Goal: Complete application form: Complete application form

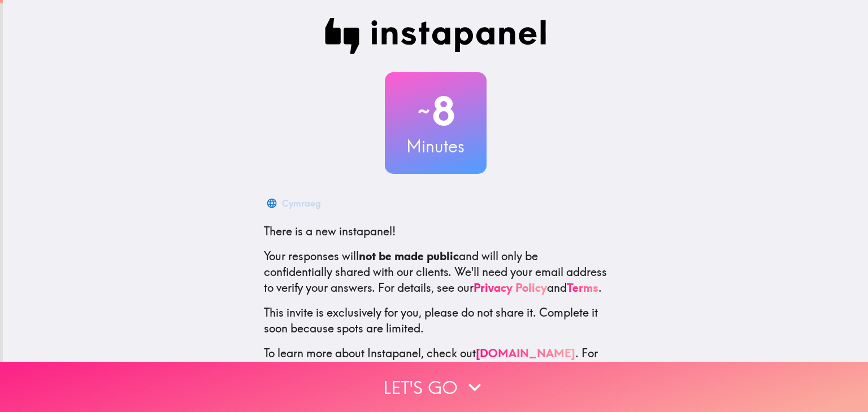
click at [441, 398] on button "Let's go" at bounding box center [434, 387] width 868 height 50
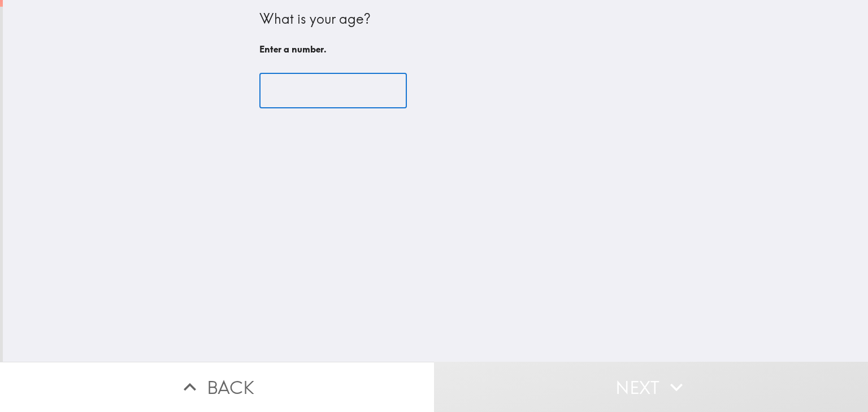
click at [334, 90] on input "number" at bounding box center [332, 90] width 147 height 35
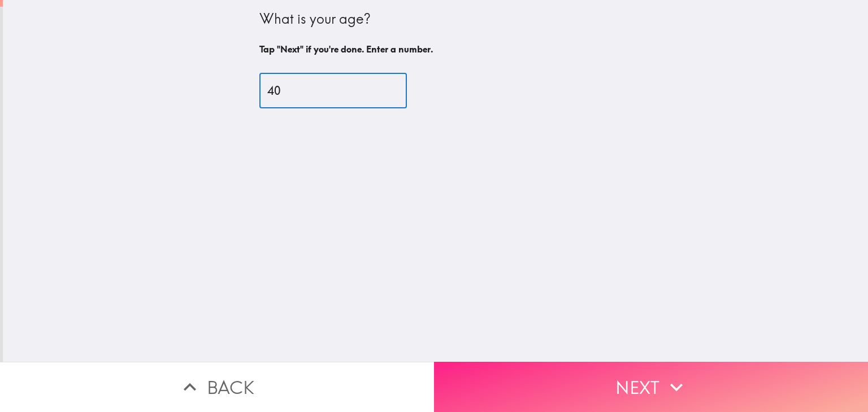
type input "40"
click at [542, 369] on button "Next" at bounding box center [651, 387] width 434 height 50
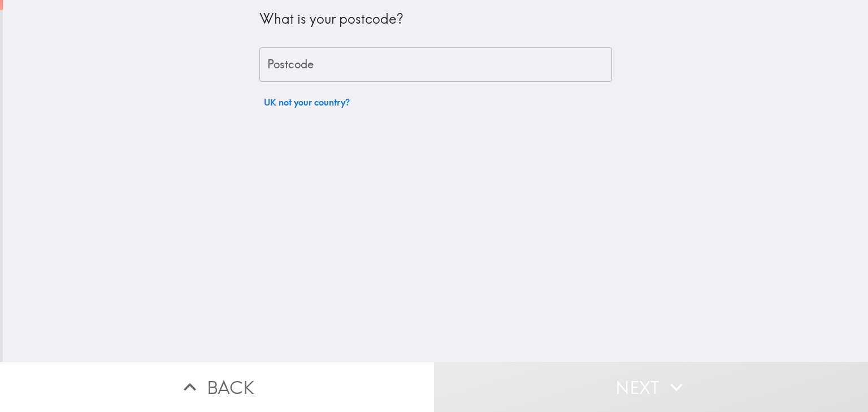
click at [315, 67] on input "Postcode" at bounding box center [435, 64] width 352 height 35
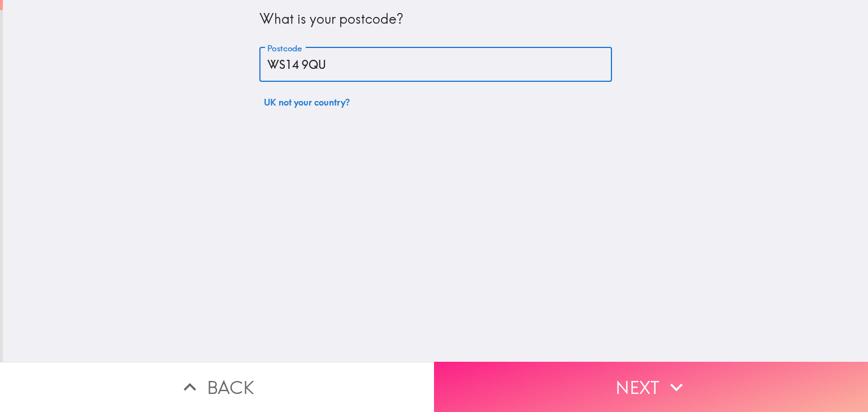
type input "WS14 9QU"
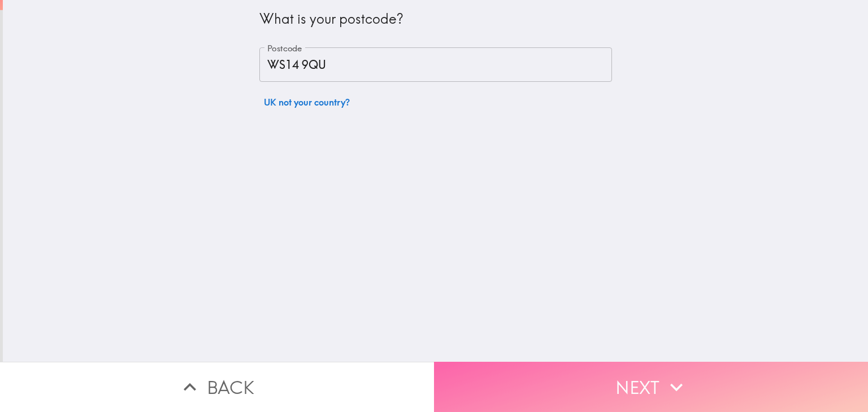
click at [524, 377] on button "Next" at bounding box center [651, 387] width 434 height 50
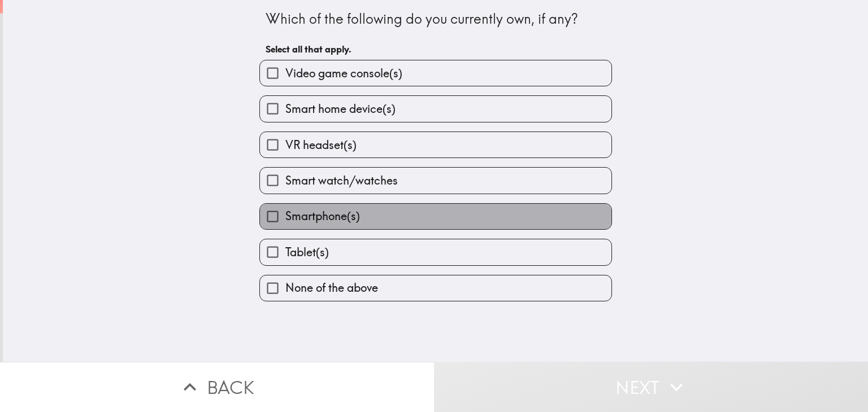
click at [322, 214] on span "Smartphone(s)" at bounding box center [322, 216] width 75 height 16
click at [285, 214] on input "Smartphone(s)" at bounding box center [272, 216] width 25 height 25
checkbox input "true"
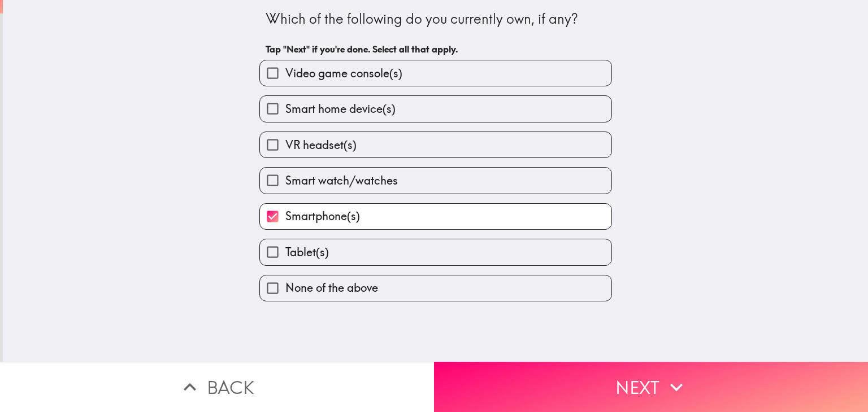
click at [365, 110] on span "Smart home device(s)" at bounding box center [340, 109] width 110 height 16
click at [285, 110] on input "Smart home device(s)" at bounding box center [272, 108] width 25 height 25
checkbox input "true"
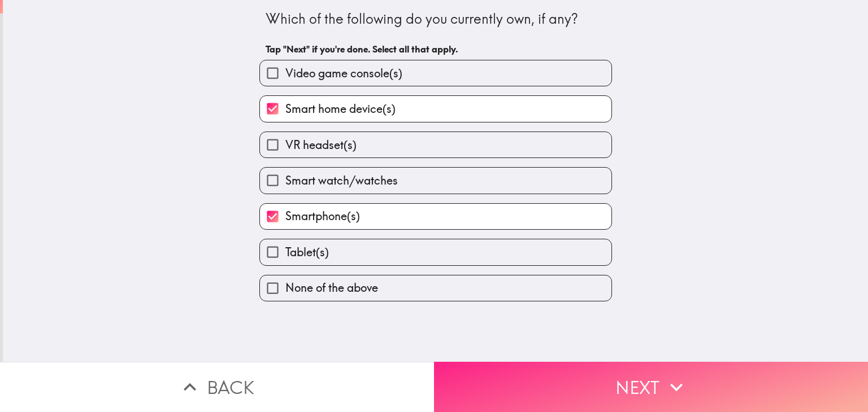
click at [574, 381] on button "Next" at bounding box center [651, 387] width 434 height 50
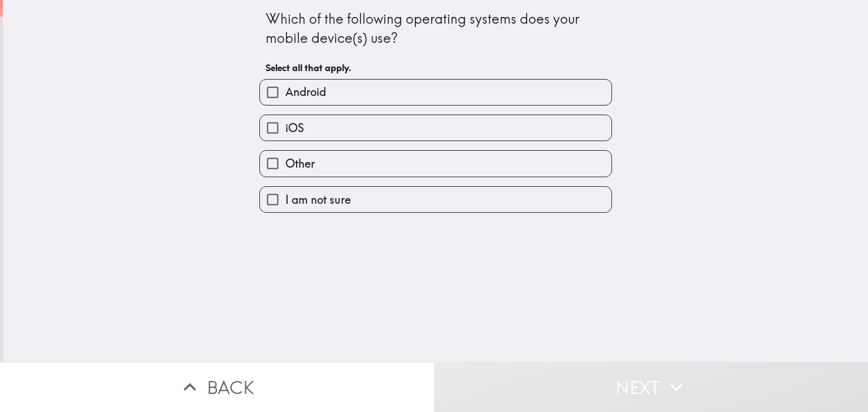
click at [396, 102] on label "Android" at bounding box center [435, 92] width 351 height 25
click at [285, 102] on input "Android" at bounding box center [272, 92] width 25 height 25
checkbox input "true"
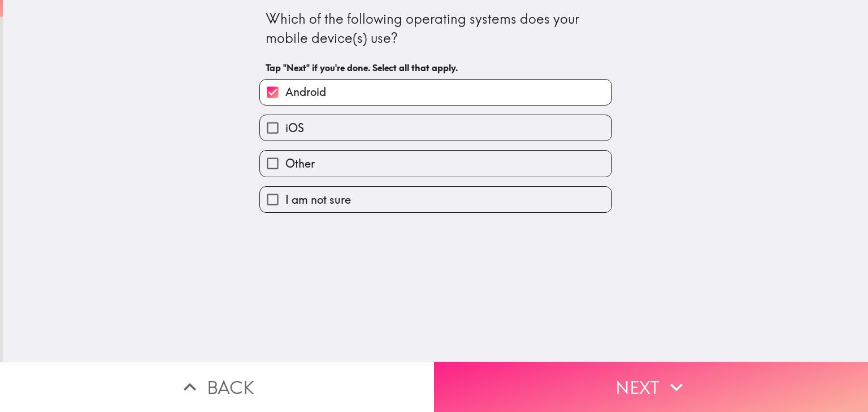
click at [649, 399] on button "Next" at bounding box center [651, 387] width 434 height 50
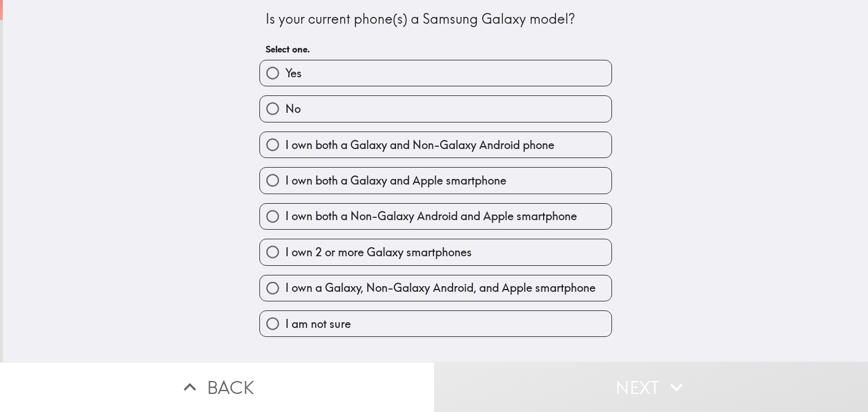
click at [346, 102] on label "No" at bounding box center [435, 108] width 351 height 25
click at [285, 102] on input "No" at bounding box center [272, 108] width 25 height 25
radio input "true"
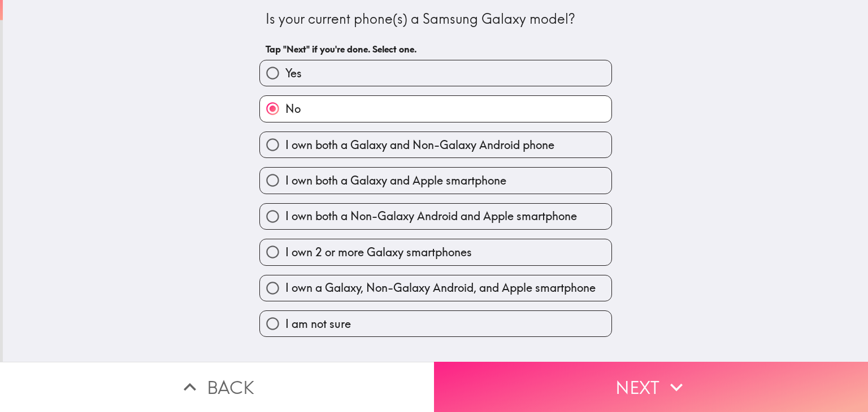
click at [570, 398] on button "Next" at bounding box center [651, 387] width 434 height 50
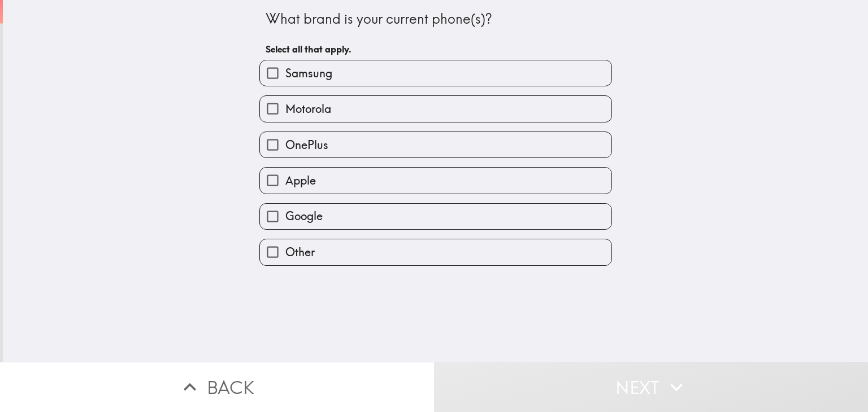
click at [343, 247] on label "Other" at bounding box center [435, 251] width 351 height 25
click at [285, 247] on input "Other" at bounding box center [272, 251] width 25 height 25
checkbox input "true"
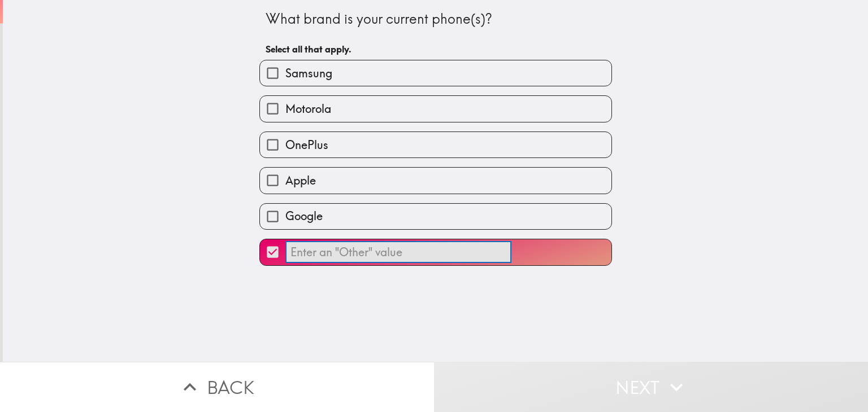
click at [422, 255] on input "​" at bounding box center [398, 252] width 226 height 22
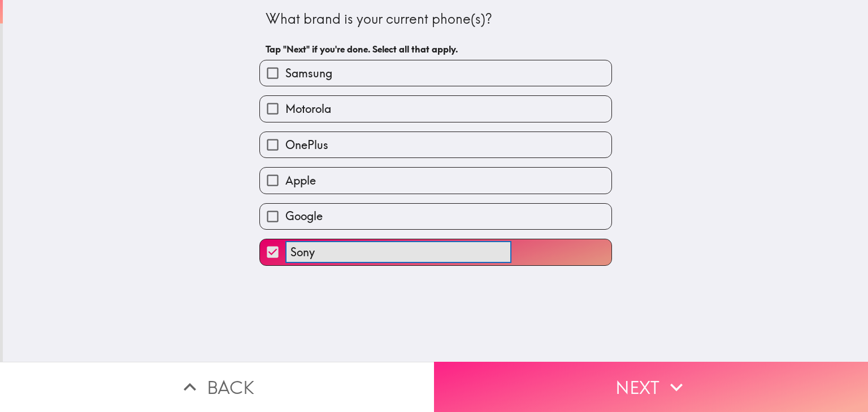
type input "Sony"
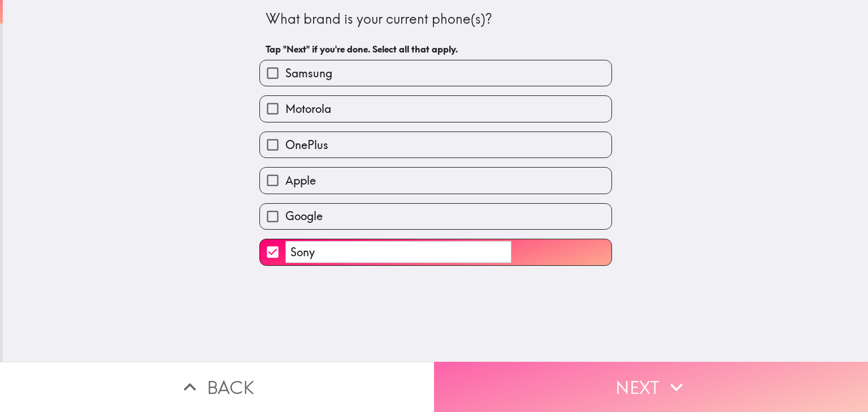
click at [601, 374] on button "Next" at bounding box center [651, 387] width 434 height 50
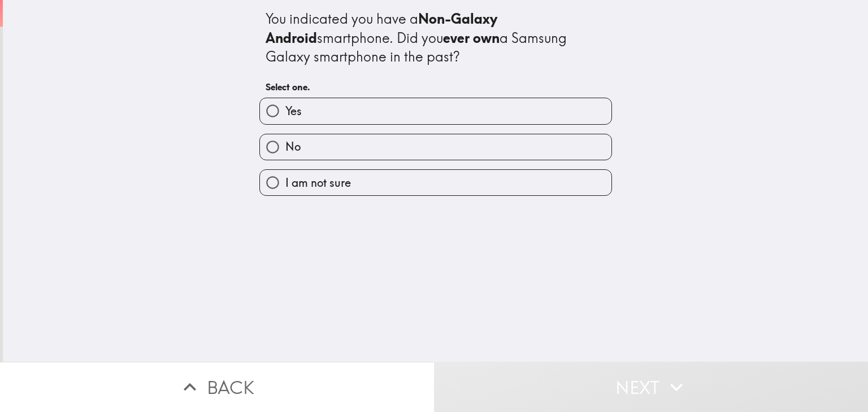
click at [274, 149] on input "No" at bounding box center [272, 146] width 25 height 25
radio input "true"
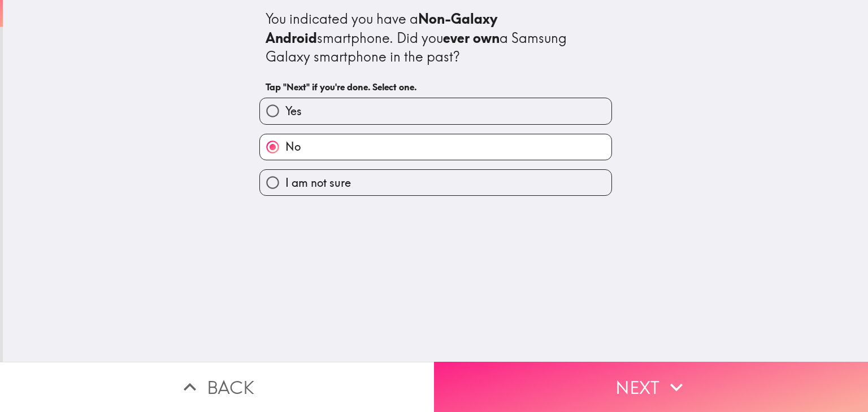
click at [537, 374] on button "Next" at bounding box center [651, 387] width 434 height 50
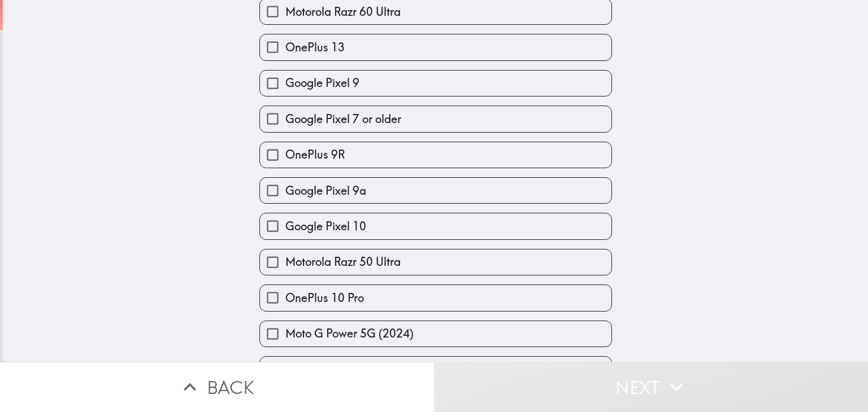
scroll to position [1202, 0]
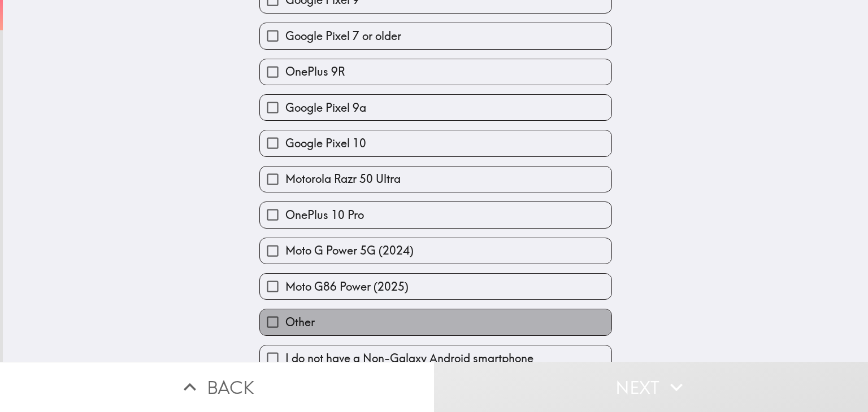
click at [447, 310] on label "Other" at bounding box center [435, 322] width 351 height 25
click at [285, 310] on input "Other" at bounding box center [272, 322] width 25 height 25
checkbox input "true"
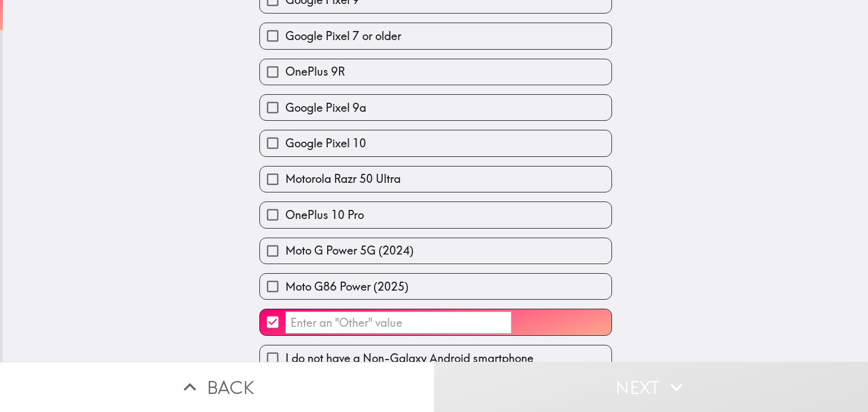
click at [383, 312] on input "​" at bounding box center [398, 323] width 226 height 22
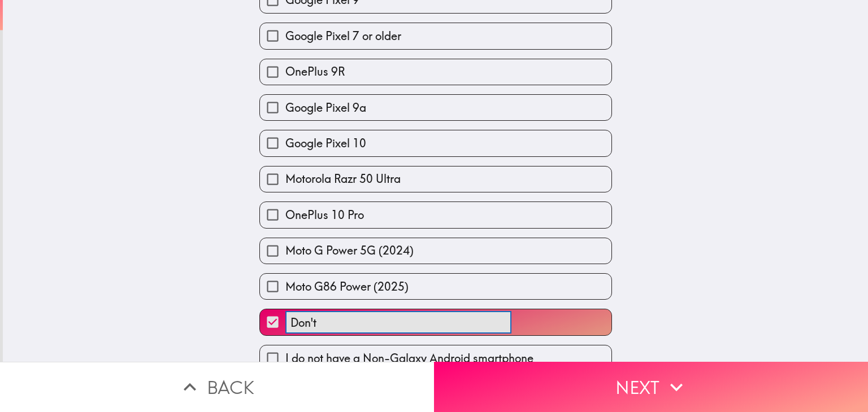
click at [260, 310] on button "Don't ​" at bounding box center [435, 322] width 351 height 25
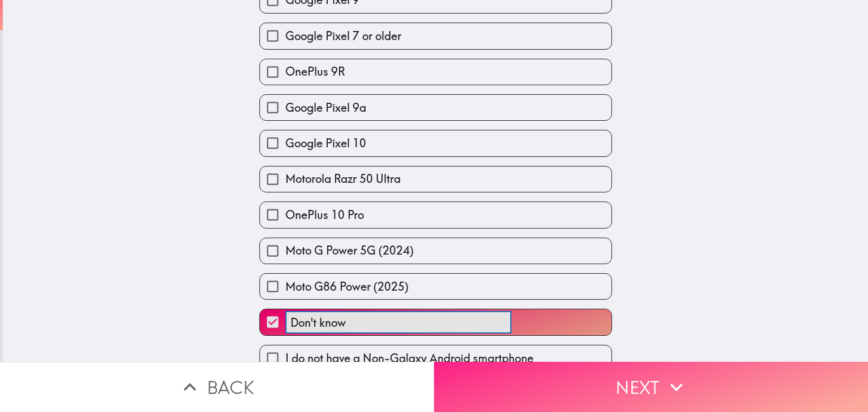
type input "Don't know"
click at [495, 376] on button "Next" at bounding box center [651, 387] width 434 height 50
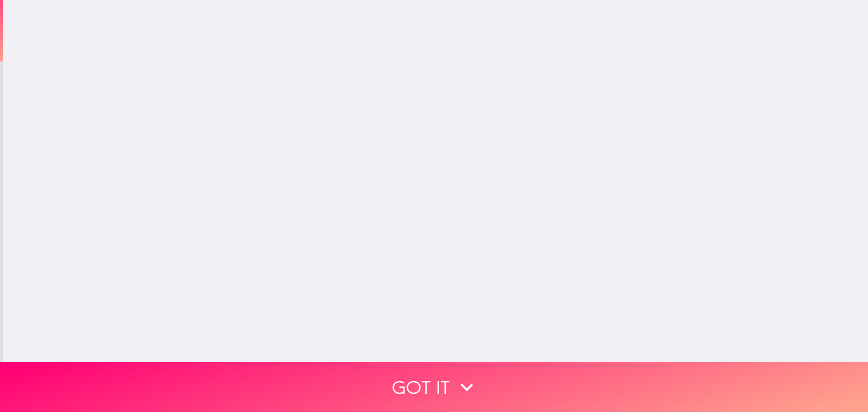
scroll to position [0, 0]
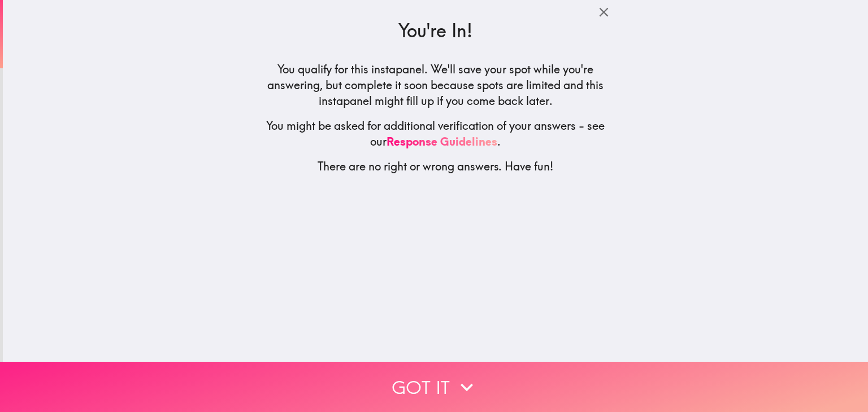
click at [461, 391] on icon "button" at bounding box center [466, 387] width 25 height 25
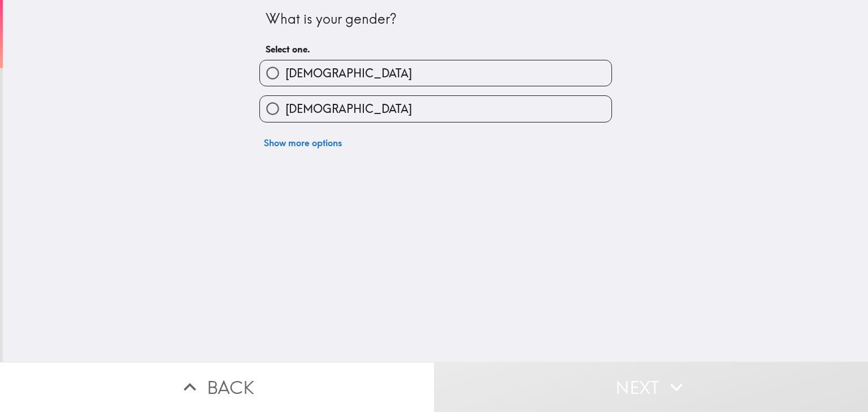
click at [323, 73] on label "[DEMOGRAPHIC_DATA]" at bounding box center [435, 72] width 351 height 25
click at [285, 73] on input "[DEMOGRAPHIC_DATA]" at bounding box center [272, 72] width 25 height 25
radio input "true"
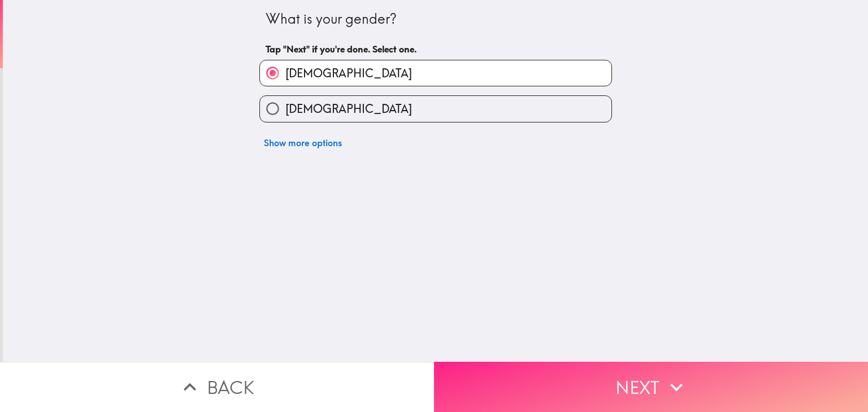
click at [495, 371] on button "Next" at bounding box center [651, 387] width 434 height 50
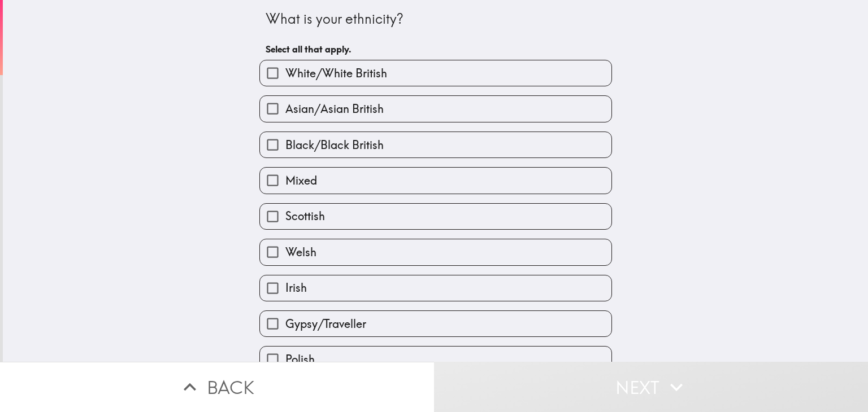
click at [315, 78] on span "White/White British" at bounding box center [336, 74] width 102 height 16
click at [285, 78] on input "White/White British" at bounding box center [272, 72] width 25 height 25
checkbox input "true"
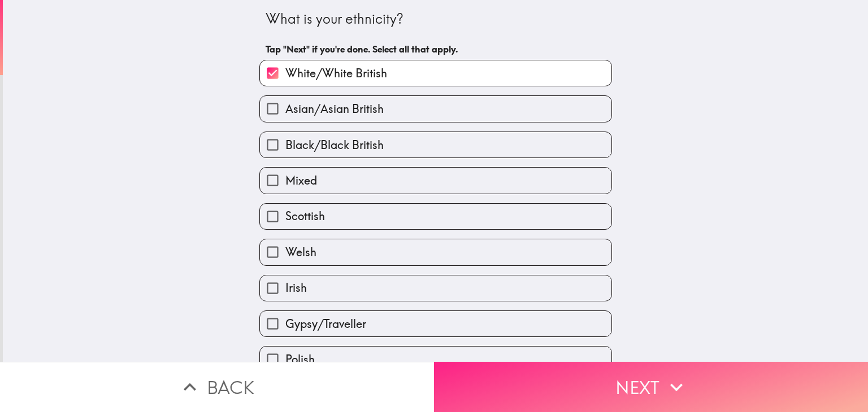
click at [634, 383] on button "Next" at bounding box center [651, 387] width 434 height 50
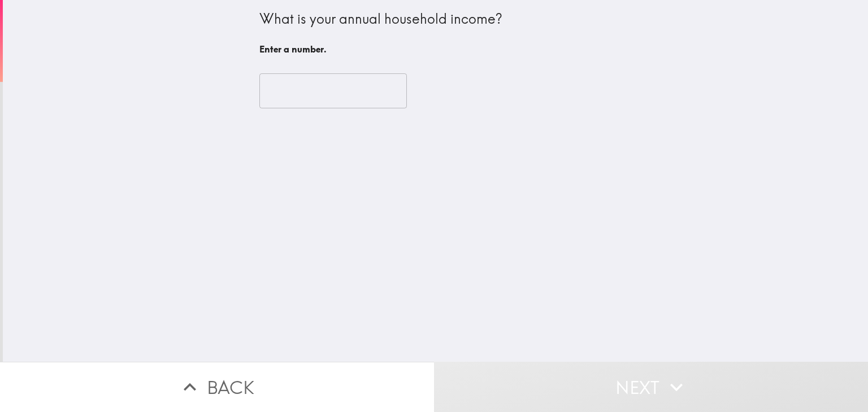
click at [372, 85] on input "number" at bounding box center [332, 90] width 147 height 35
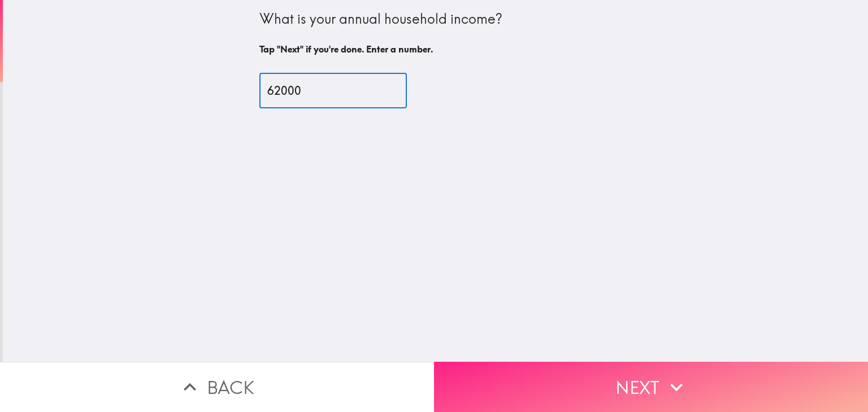
type input "62000"
click at [586, 382] on button "Next" at bounding box center [651, 387] width 434 height 50
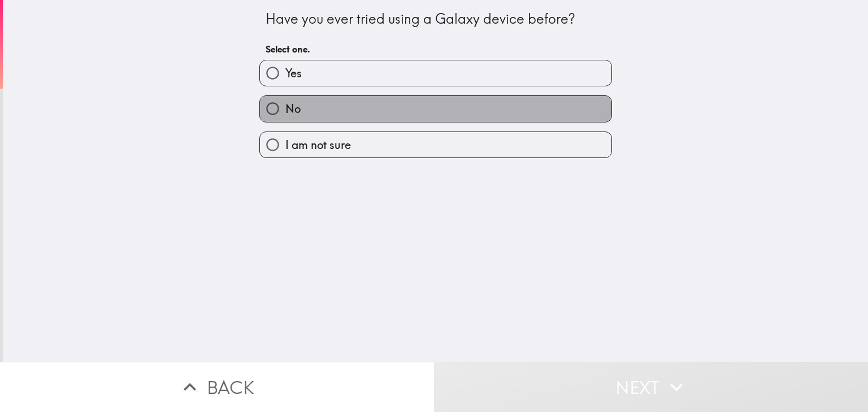
click at [293, 112] on span "No" at bounding box center [292, 109] width 15 height 16
click at [285, 112] on input "No" at bounding box center [272, 108] width 25 height 25
radio input "true"
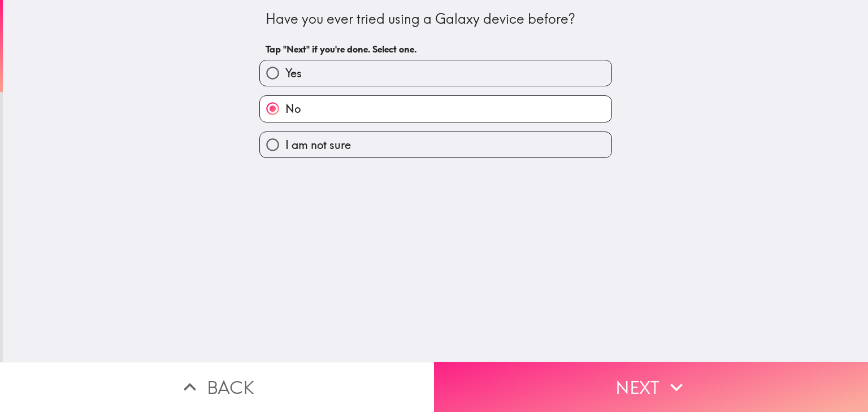
click at [557, 382] on button "Next" at bounding box center [651, 387] width 434 height 50
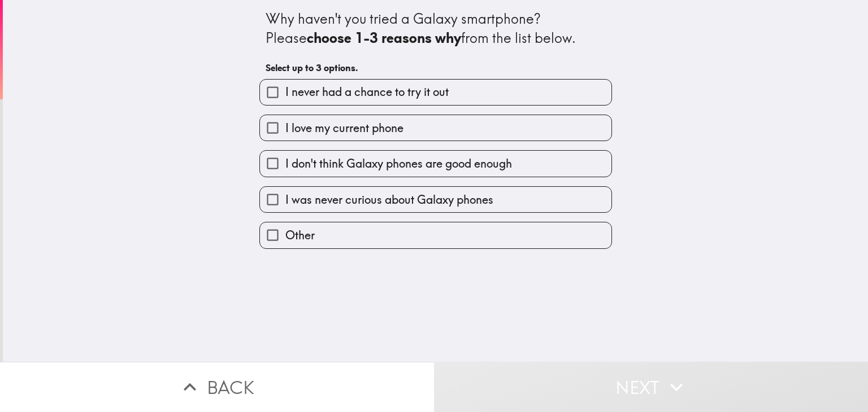
click at [487, 96] on label "I never had a chance to try it out" at bounding box center [435, 92] width 351 height 25
click at [285, 96] on input "I never had a chance to try it out" at bounding box center [272, 92] width 25 height 25
checkbox input "true"
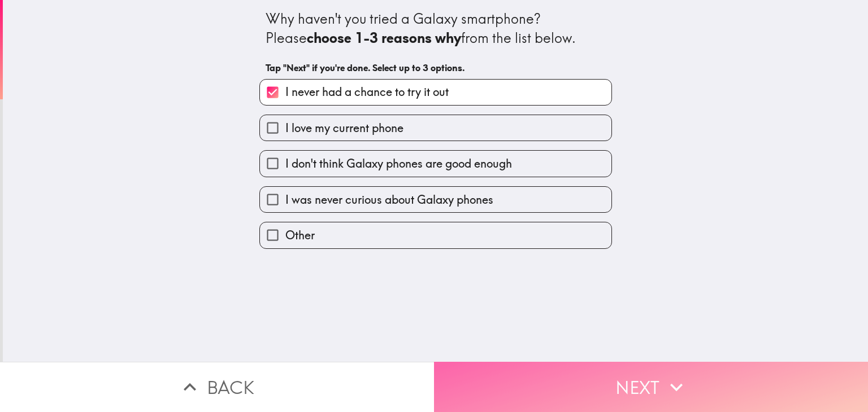
click at [630, 383] on button "Next" at bounding box center [651, 387] width 434 height 50
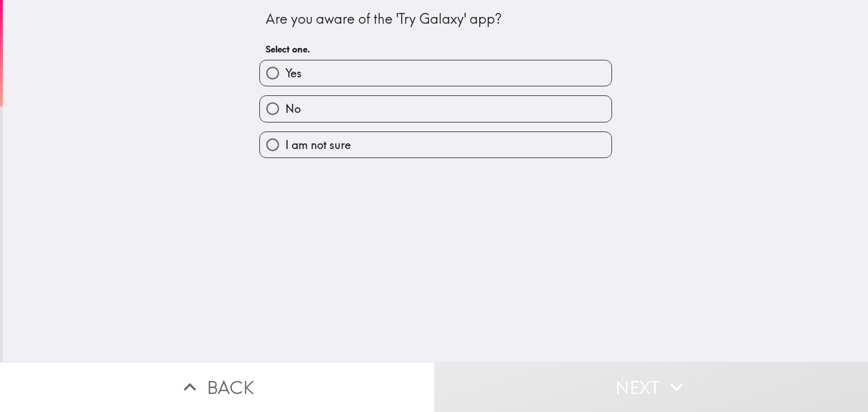
click at [478, 103] on label "No" at bounding box center [435, 108] width 351 height 25
click at [285, 103] on input "No" at bounding box center [272, 108] width 25 height 25
radio input "true"
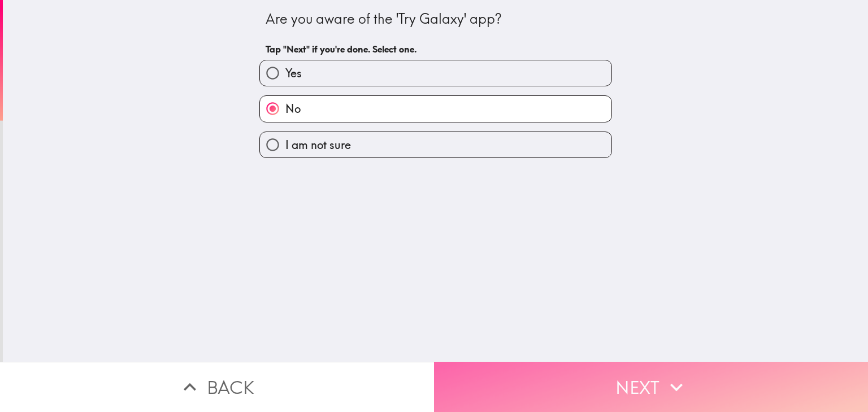
click at [618, 397] on button "Next" at bounding box center [651, 387] width 434 height 50
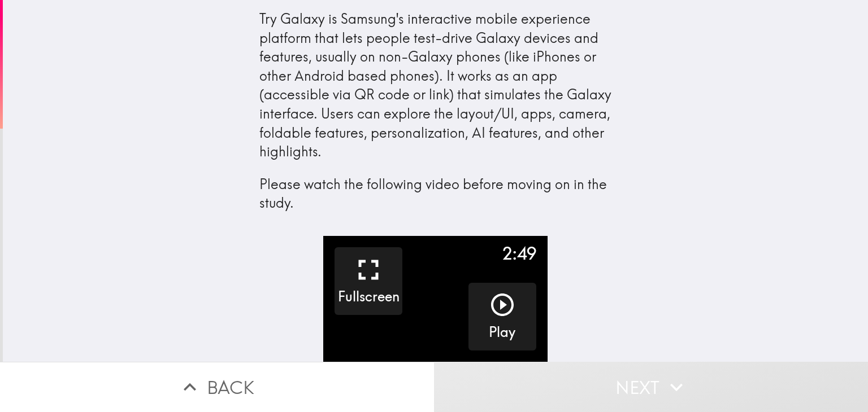
drag, startPoint x: 866, startPoint y: 129, endPoint x: 867, endPoint y: 188, distance: 59.3
click at [867, 188] on div "Try Galaxy is Samsung's interactive mobile experience platform that lets people…" at bounding box center [435, 118] width 865 height 236
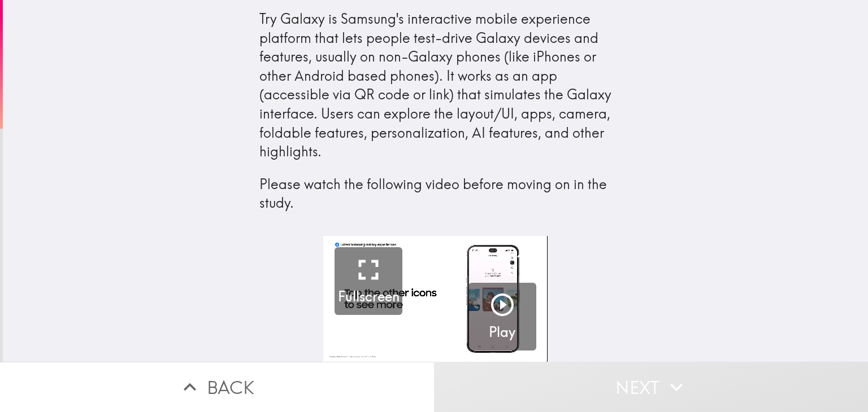
click at [752, 171] on div "Try Galaxy is Samsung's interactive mobile experience platform that lets people…" at bounding box center [435, 118] width 865 height 236
click at [441, 320] on video "button" at bounding box center [435, 299] width 224 height 126
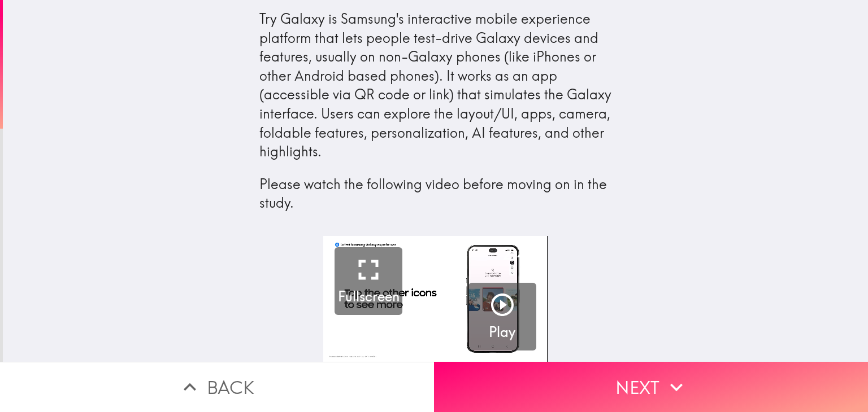
drag, startPoint x: 867, startPoint y: 127, endPoint x: 845, endPoint y: 359, distance: 232.6
click at [845, 359] on div "Try Galaxy is Samsung's interactive mobile experience platform that lets people…" at bounding box center [435, 181] width 865 height 362
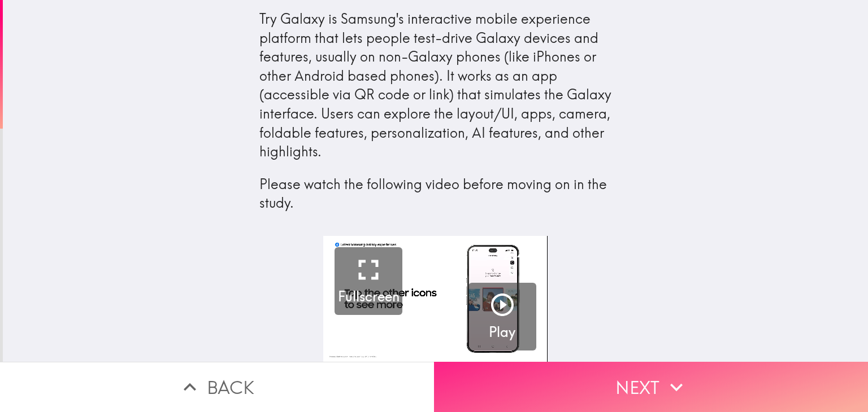
click at [669, 385] on icon "button" at bounding box center [676, 387] width 25 height 25
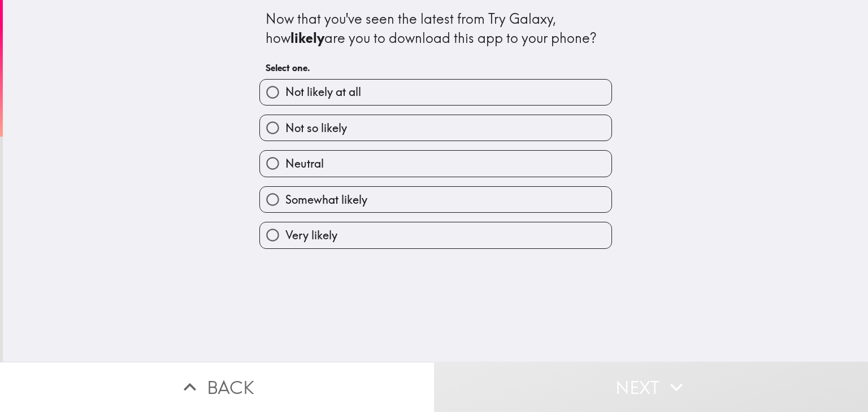
click at [416, 125] on label "Not so likely" at bounding box center [435, 127] width 351 height 25
click at [285, 125] on input "Not so likely" at bounding box center [272, 127] width 25 height 25
radio input "true"
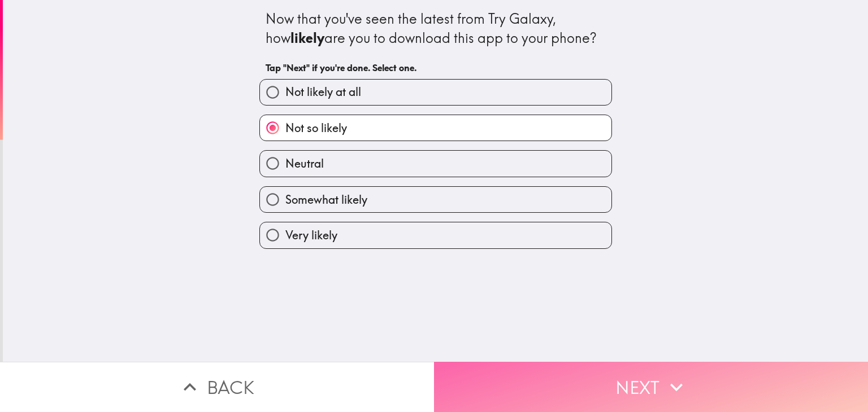
click at [503, 388] on button "Next" at bounding box center [651, 387] width 434 height 50
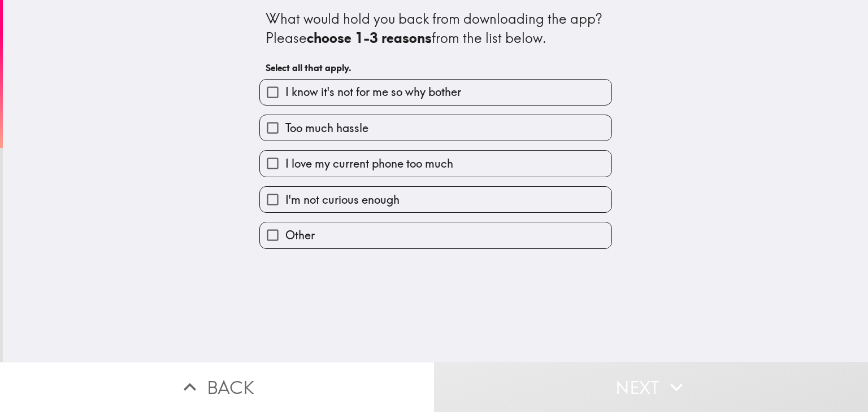
click at [409, 197] on label "I'm not curious enough" at bounding box center [435, 199] width 351 height 25
click at [285, 197] on input "I'm not curious enough" at bounding box center [272, 199] width 25 height 25
checkbox input "true"
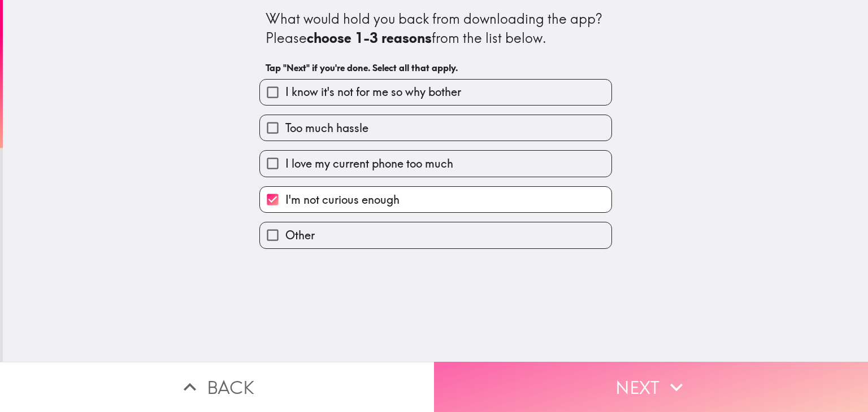
click at [486, 385] on button "Next" at bounding box center [651, 387] width 434 height 50
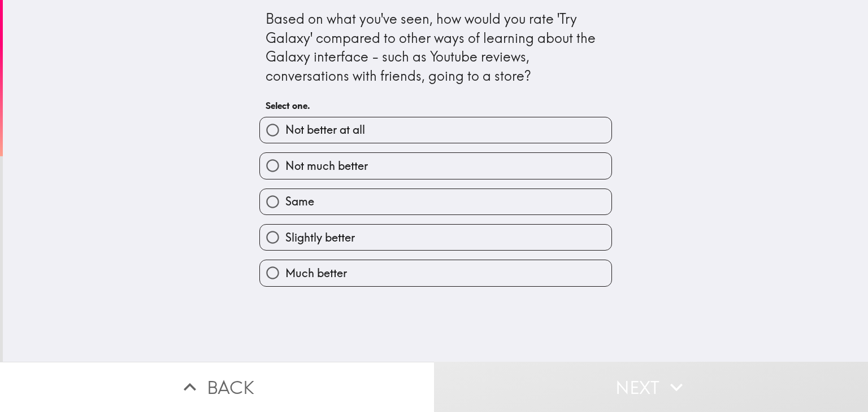
click at [355, 234] on label "Slightly better" at bounding box center [435, 237] width 351 height 25
click at [285, 234] on input "Slightly better" at bounding box center [272, 237] width 25 height 25
radio input "true"
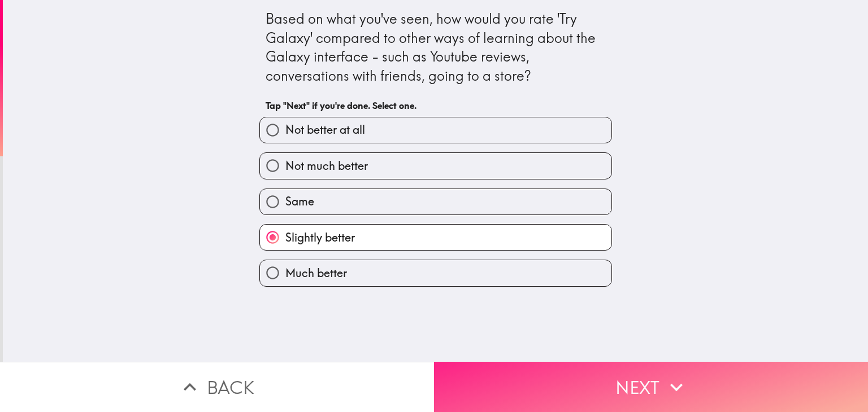
click at [476, 381] on button "Next" at bounding box center [651, 387] width 434 height 50
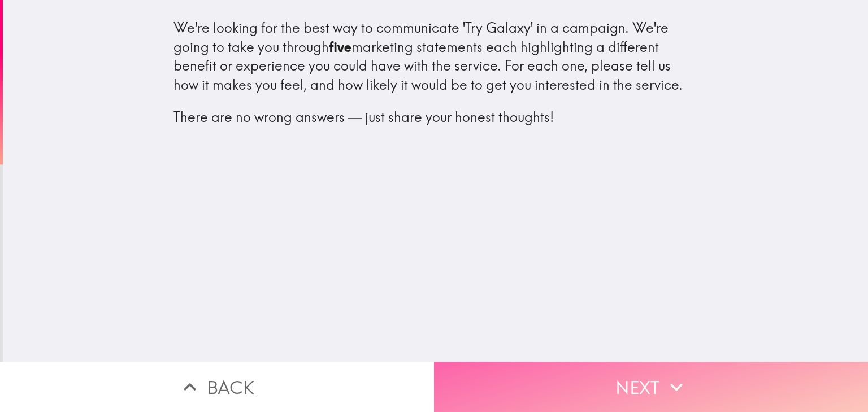
click at [554, 379] on button "Next" at bounding box center [651, 387] width 434 height 50
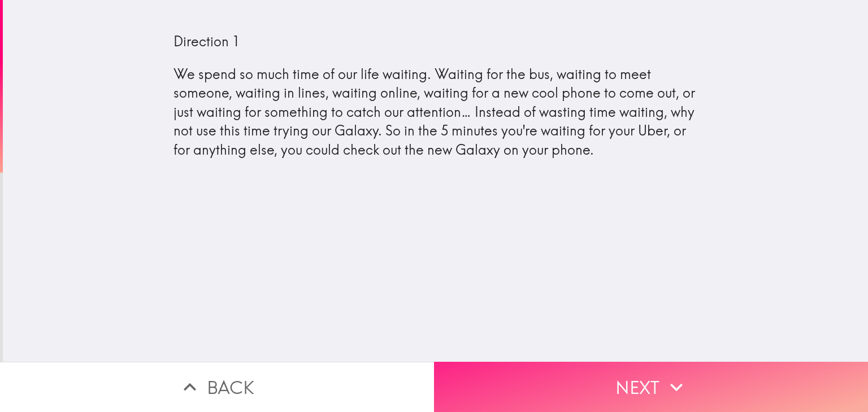
click at [524, 384] on button "Next" at bounding box center [651, 387] width 434 height 50
